Goal: Information Seeking & Learning: Learn about a topic

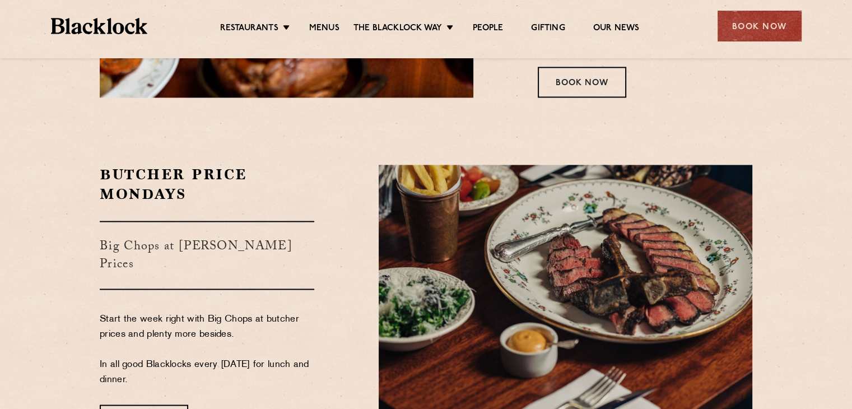
scroll to position [1792, 0]
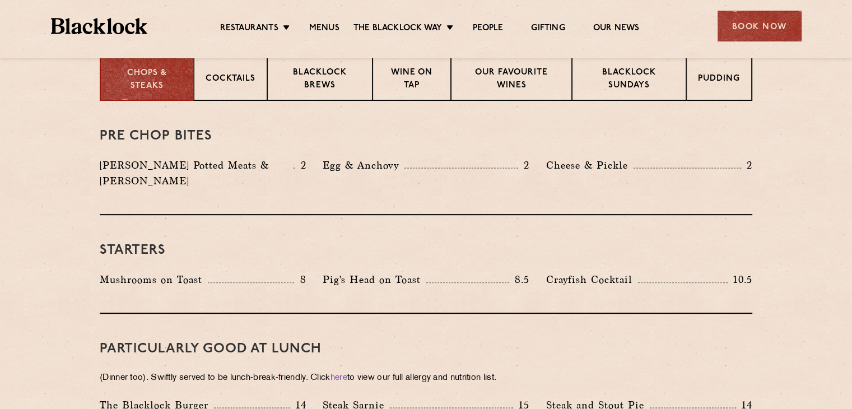
scroll to position [504, 0]
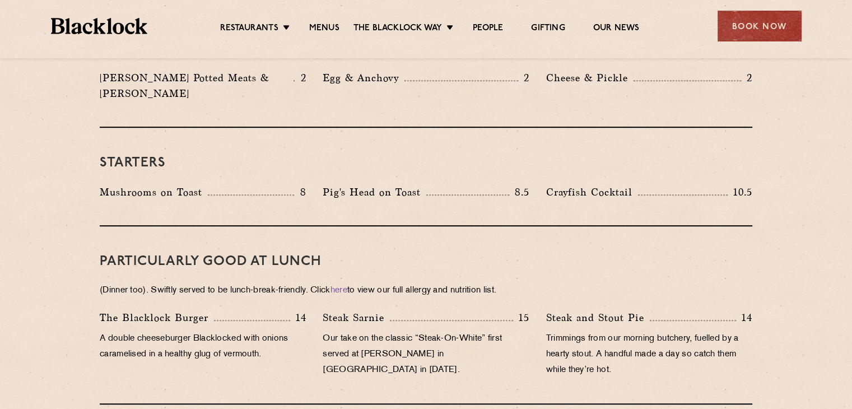
scroll to position [616, 0]
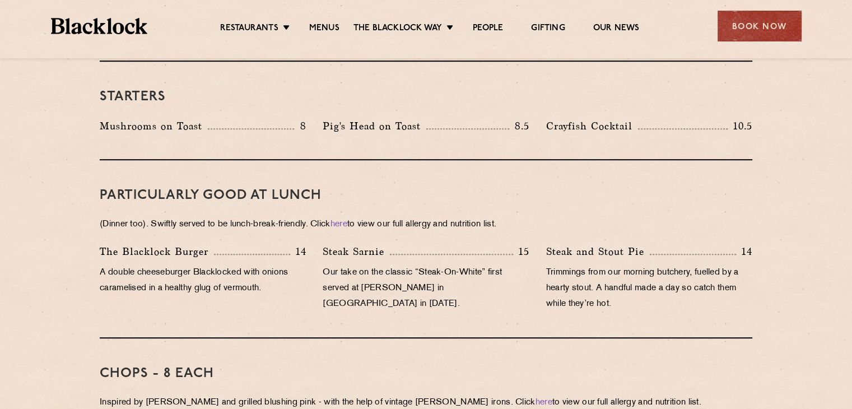
click at [683, 160] on div "PARTICULARLY GOOD AT LUNCH (Dinner too). Swiftly served to be lunch-break-frien…" at bounding box center [426, 249] width 652 height 178
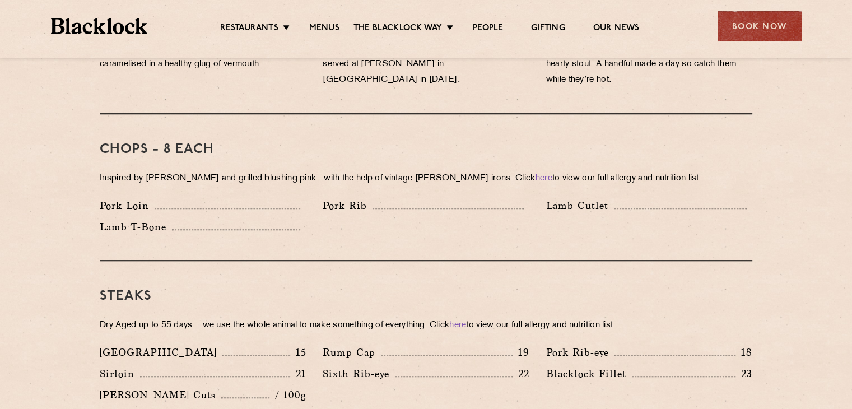
scroll to position [896, 0]
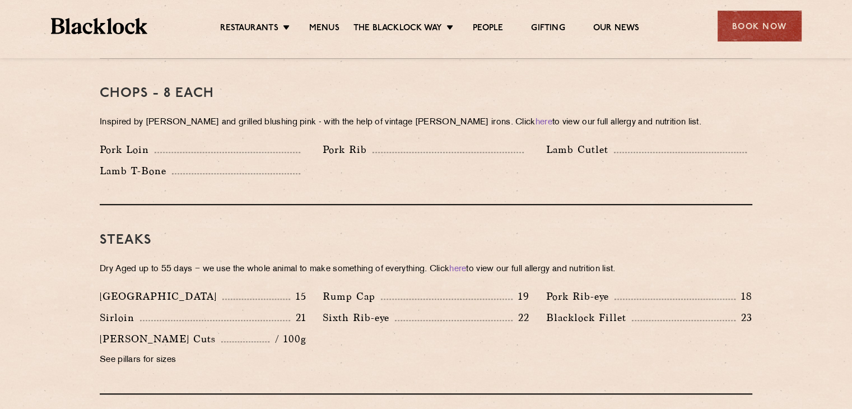
click at [691, 147] on div "Pork Loin Pork Rib Lamb Cutlet Lamb T-Bone" at bounding box center [425, 163] width 669 height 43
click at [749, 205] on div "Steaks Dry Aged up to 55 days − we use the whole animal to make something of ev…" at bounding box center [426, 299] width 652 height 189
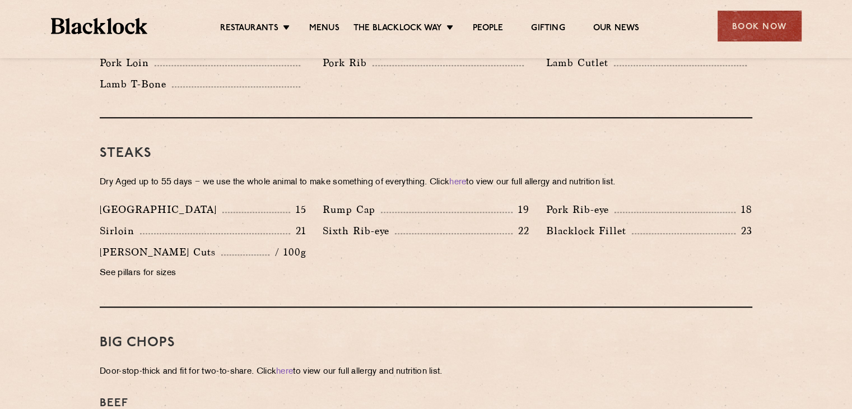
scroll to position [1064, 0]
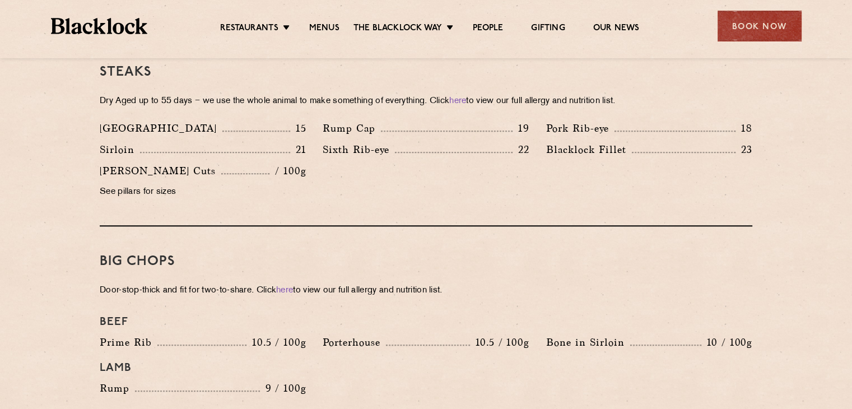
click at [553, 236] on div "Big Chops Door-stop-thick and fit for two-to-share. Click here to view our full…" at bounding box center [426, 323] width 652 height 195
click at [568, 231] on div "Big Chops Door-stop-thick and fit for two-to-share. Click here to view our full…" at bounding box center [426, 323] width 652 height 195
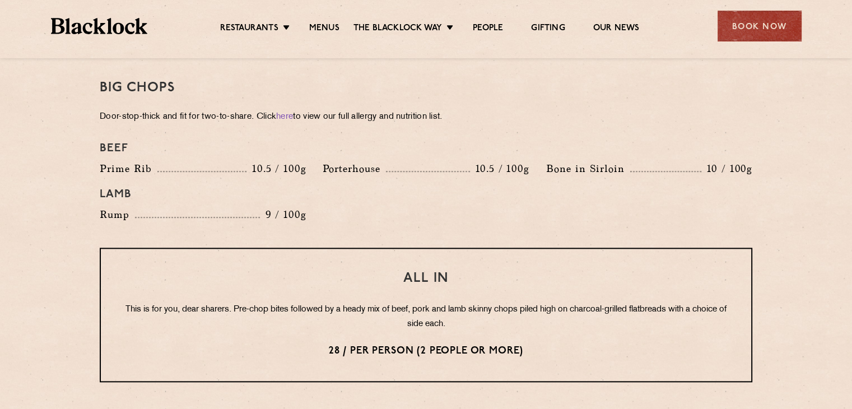
scroll to position [1288, 0]
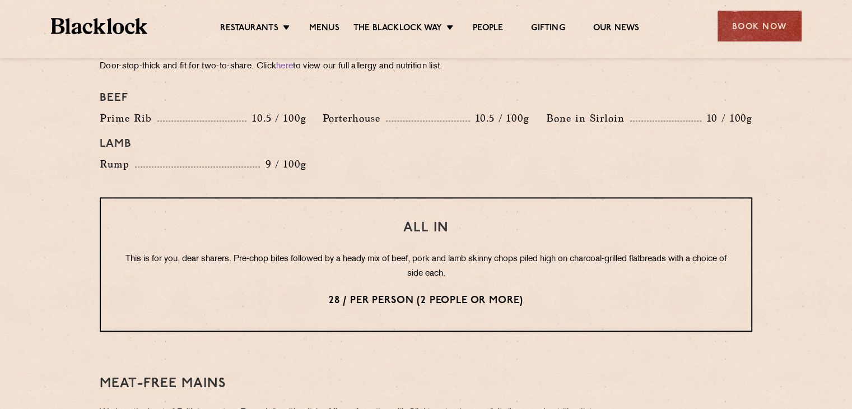
click at [581, 225] on div "All In This is for you, dear sharers. Pre-chop bites followed by a heady mix of…" at bounding box center [426, 264] width 652 height 134
click at [761, 235] on div "Pre Chop Bites [PERSON_NAME] Potted Meats & Kimchi 2 Egg & Anchovy 2 Cheese & P…" at bounding box center [426, 73] width 681 height 1596
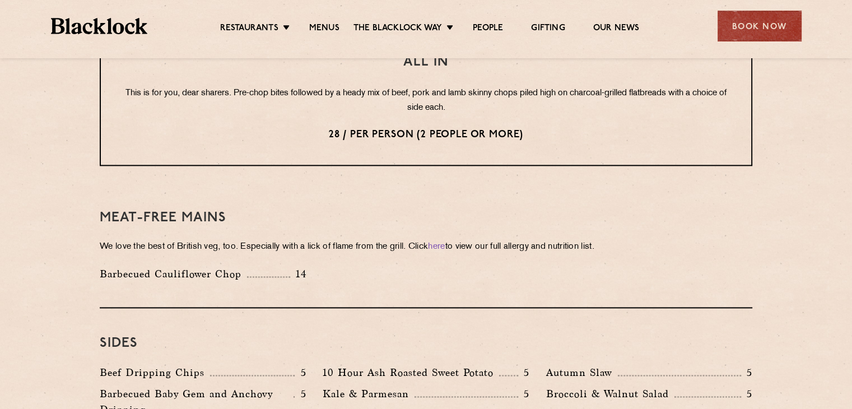
scroll to position [1456, 0]
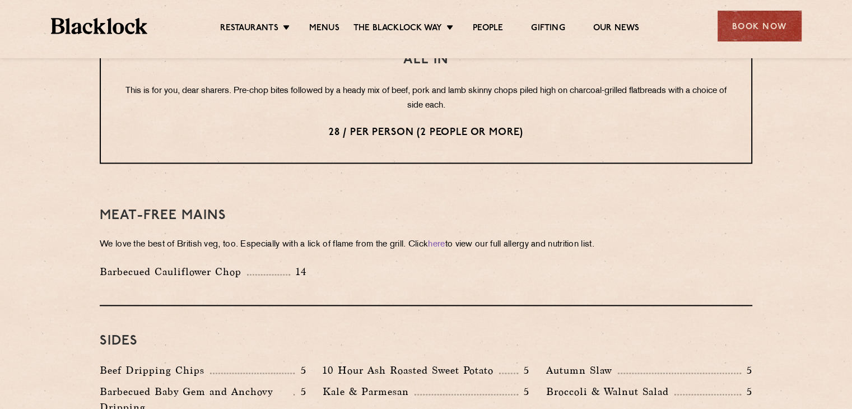
click at [739, 264] on div "Barbecued Cauliflower Chop 14" at bounding box center [425, 274] width 669 height 21
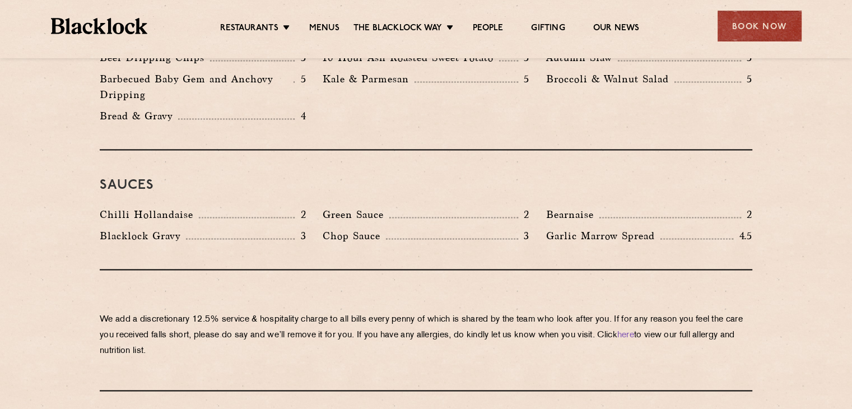
scroll to position [1736, 0]
